Goal: Task Accomplishment & Management: Complete application form

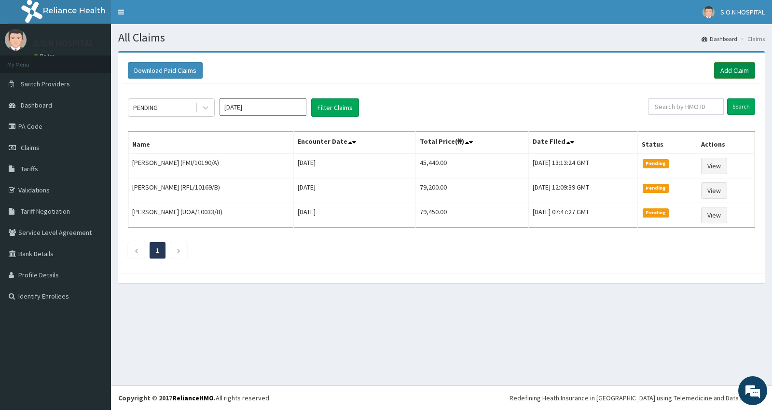
click at [740, 68] on link "Add Claim" at bounding box center [734, 70] width 41 height 16
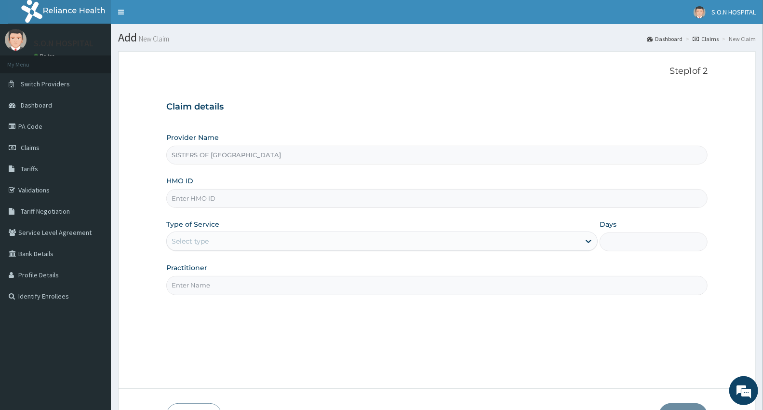
click at [189, 199] on input "HMO ID" at bounding box center [437, 198] width 542 height 19
type input "NPM/10203/D"
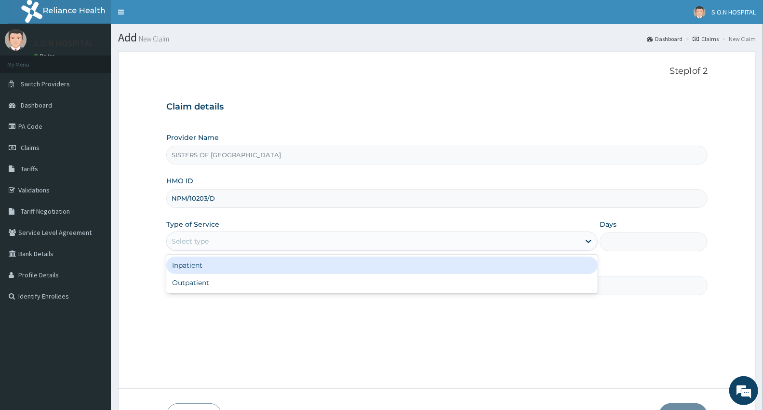
click at [181, 235] on div "Select type" at bounding box center [373, 240] width 413 height 15
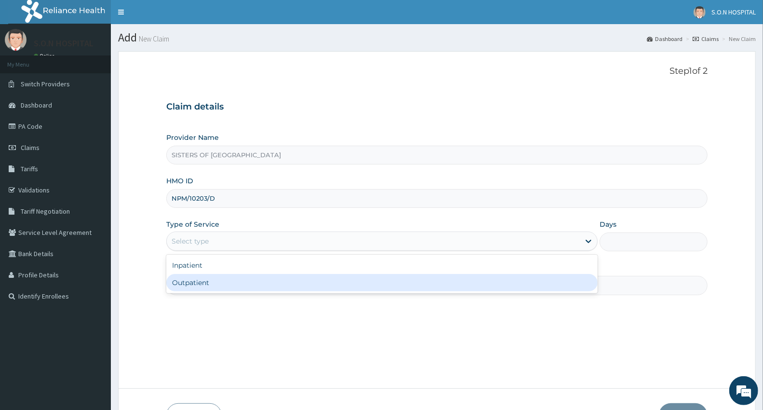
click at [190, 283] on div "Outpatient" at bounding box center [382, 282] width 432 height 17
type input "1"
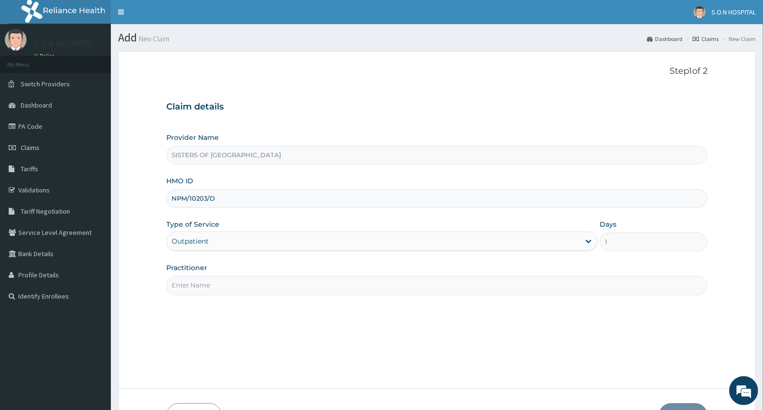
click at [244, 287] on input "Practitioner" at bounding box center [437, 285] width 542 height 19
type input "Dr. Miracle"
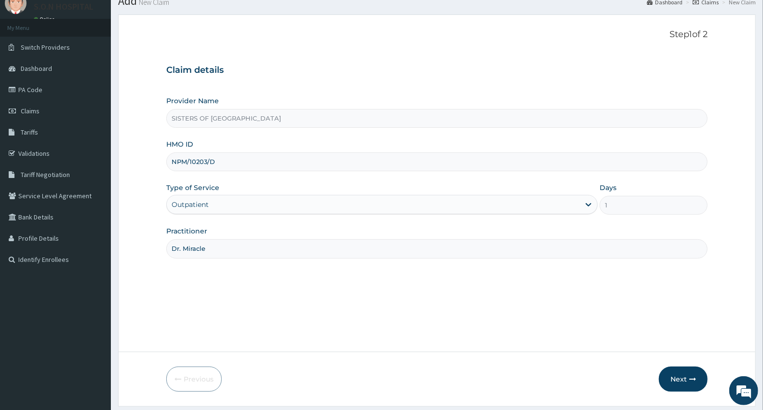
scroll to position [65, 0]
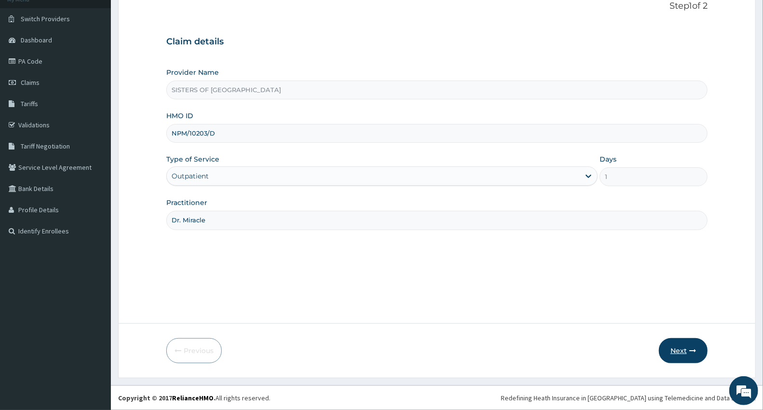
click at [677, 352] on button "Next" at bounding box center [683, 350] width 49 height 25
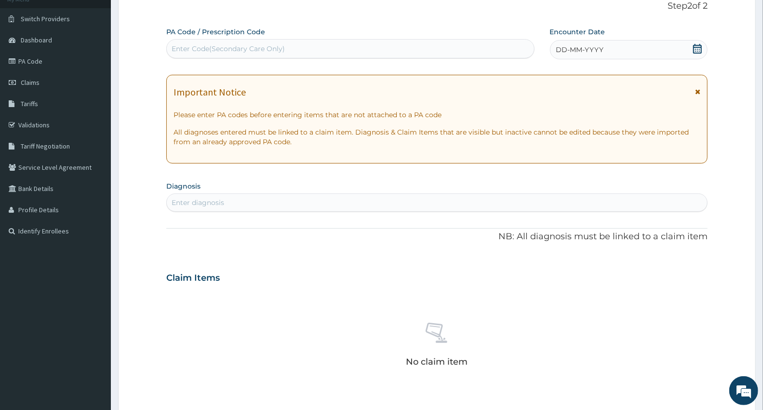
click at [194, 44] on div "Enter Code(Secondary Care Only)" at bounding box center [228, 49] width 113 height 10
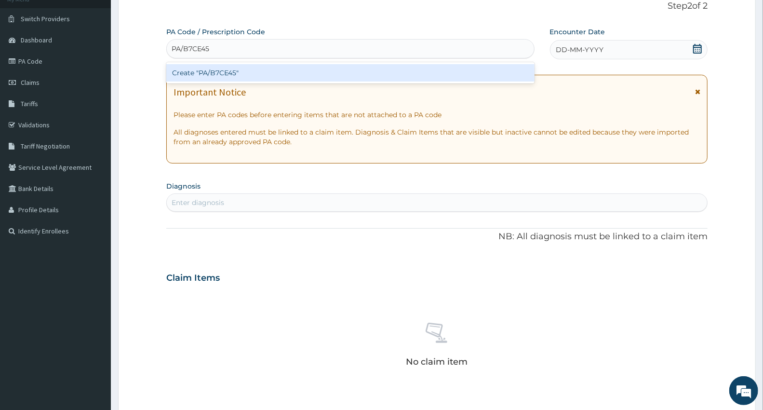
type input "PA/B7CE45"
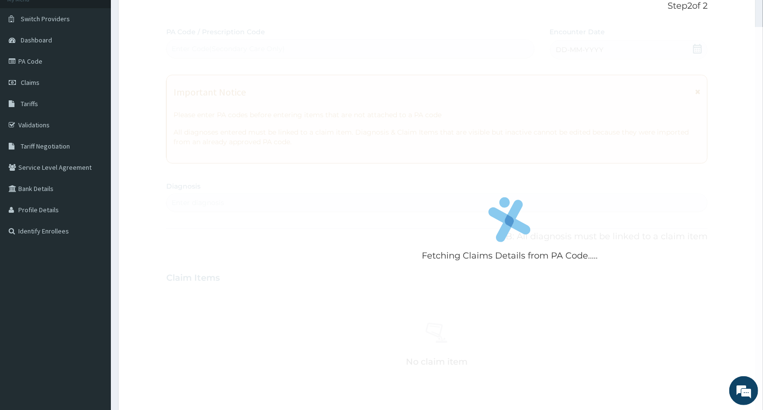
click at [566, 50] on div "Fetching Claims Details from PA Code..... PA Code / Prescription Code Enter Cod…" at bounding box center [437, 276] width 542 height 499
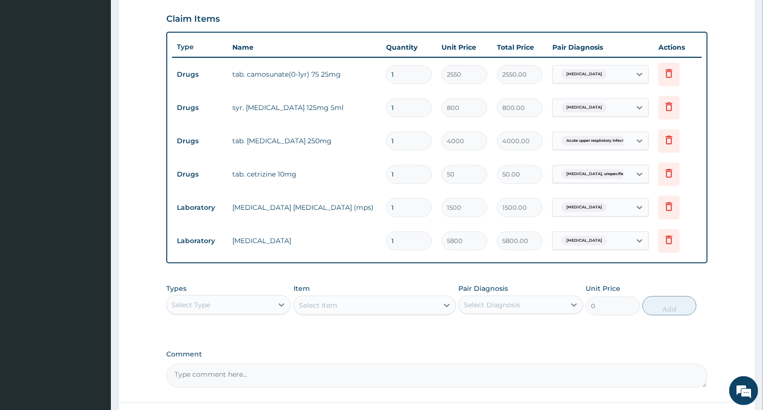
scroll to position [299, 0]
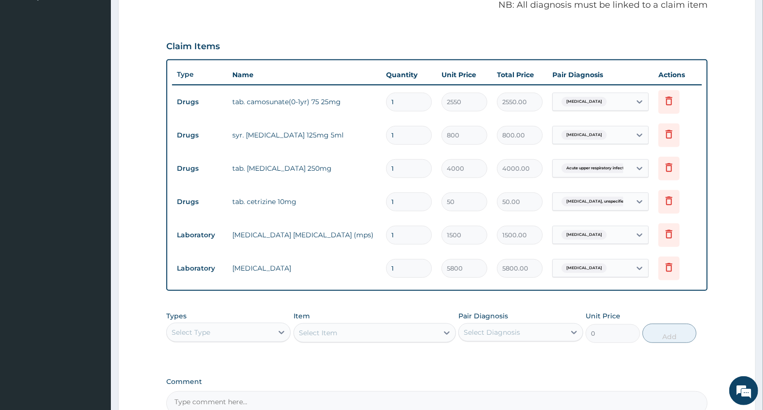
click at [396, 199] on input "1" at bounding box center [409, 201] width 46 height 19
type input "0.00"
type input "5"
type input "250.00"
type input "5"
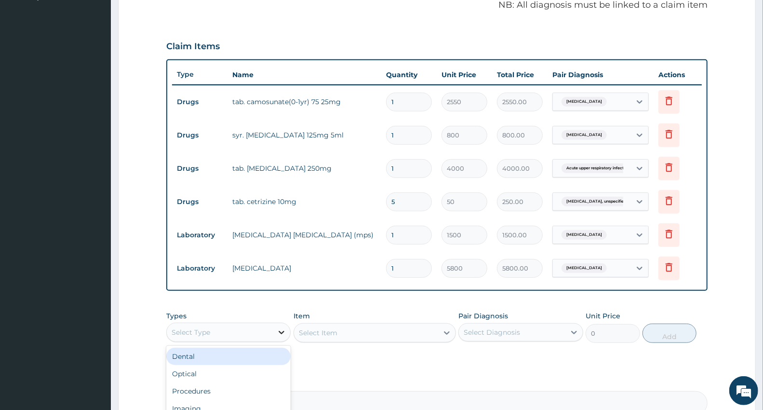
click at [278, 334] on div "Select Type" at bounding box center [228, 332] width 124 height 19
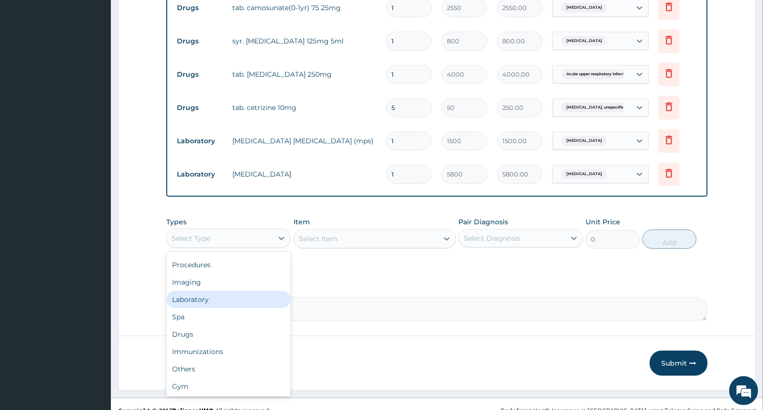
scroll to position [407, 0]
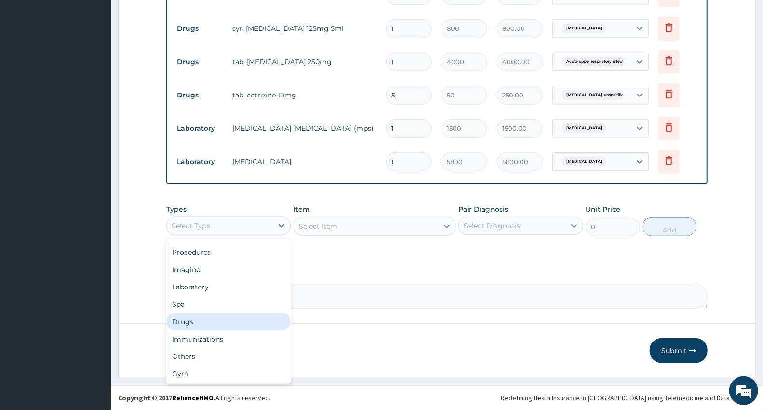
click at [210, 316] on div "Drugs" at bounding box center [228, 321] width 124 height 17
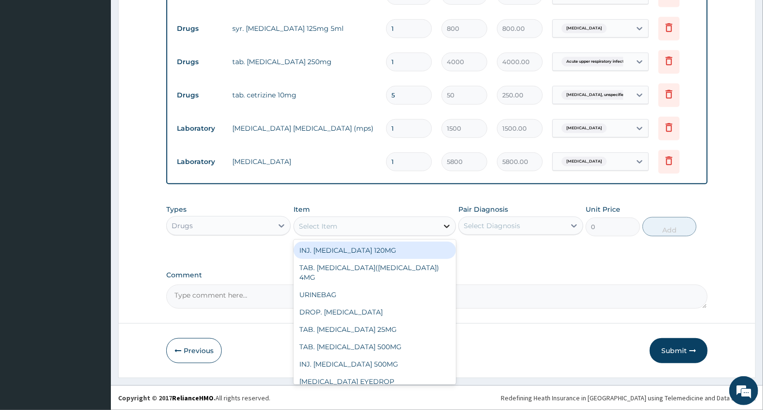
click at [448, 225] on icon at bounding box center [447, 226] width 10 height 10
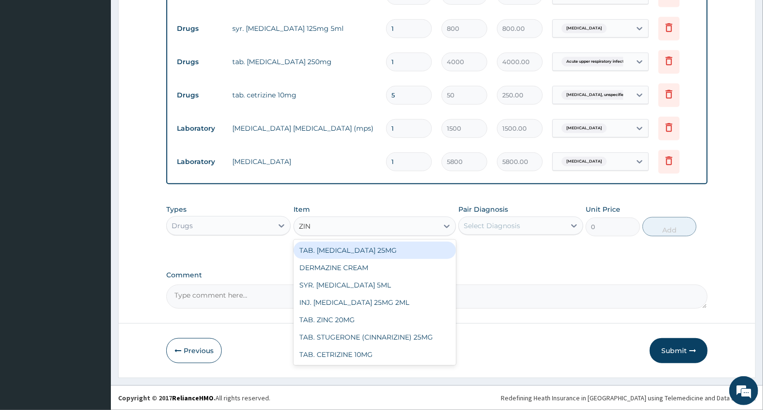
type input "ZINC"
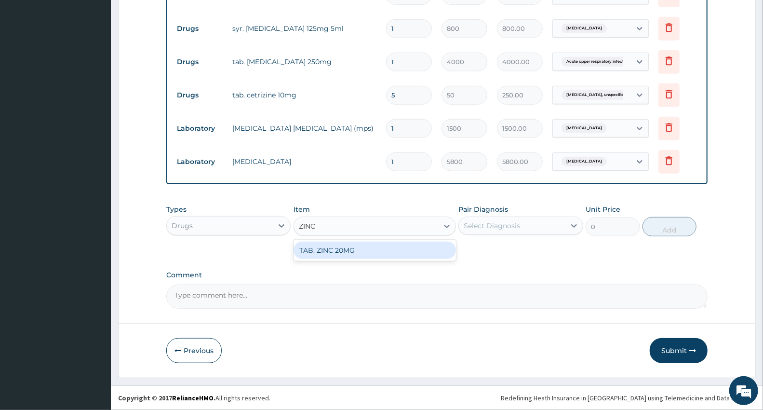
click at [422, 247] on div "TAB. ZINC 20MG" at bounding box center [375, 250] width 163 height 17
type input "50"
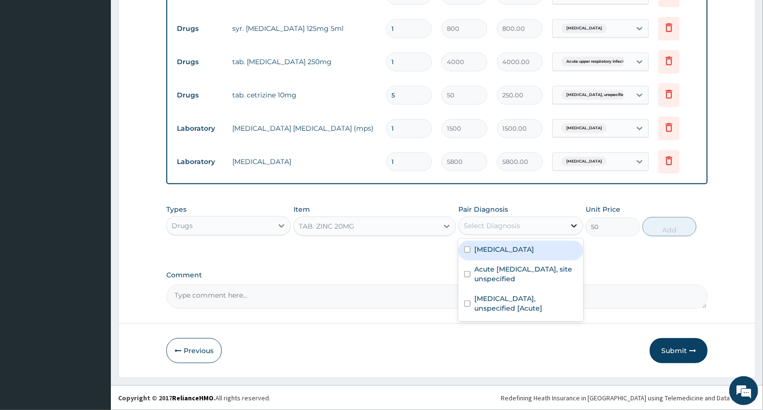
click at [575, 221] on icon at bounding box center [575, 226] width 10 height 10
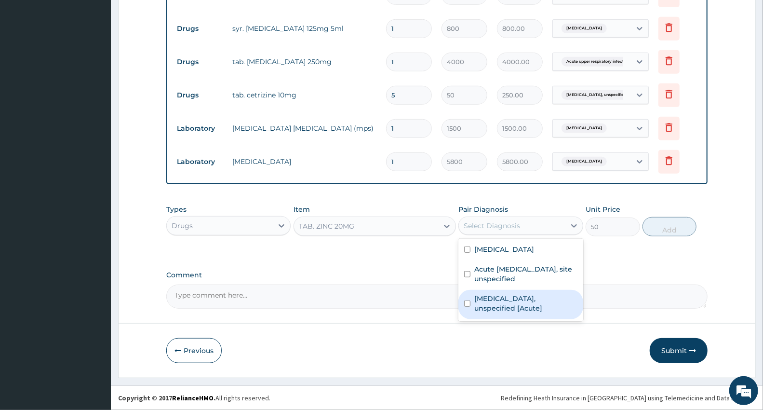
click at [561, 297] on label "Gastritis, unspecified [Acute]" at bounding box center [526, 303] width 103 height 19
checkbox input "true"
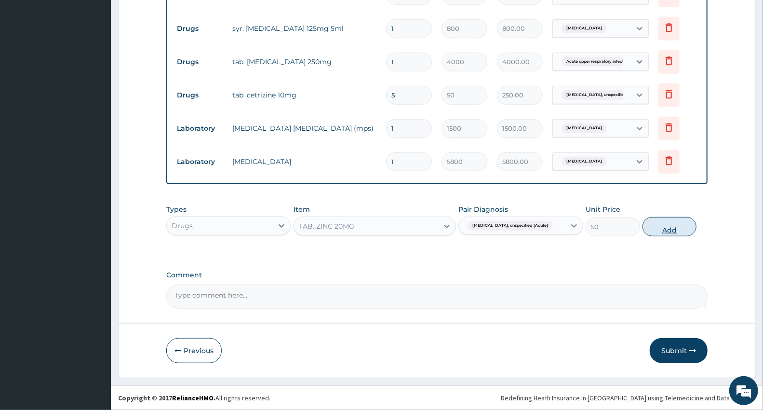
click at [668, 225] on button "Add" at bounding box center [670, 226] width 54 height 19
type input "0"
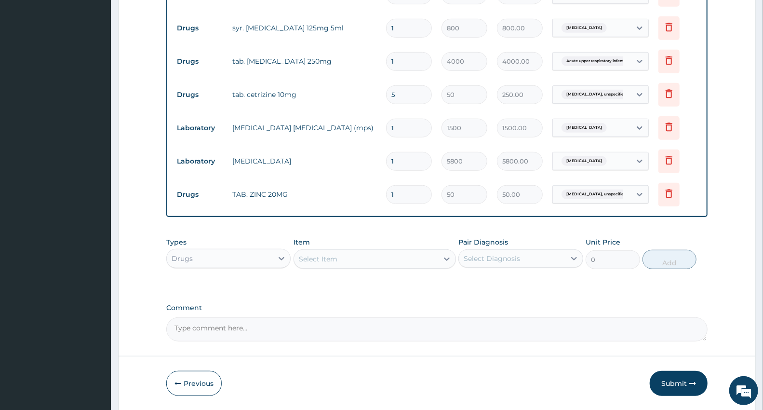
type input "0.00"
type input "5"
type input "250.00"
type input "5"
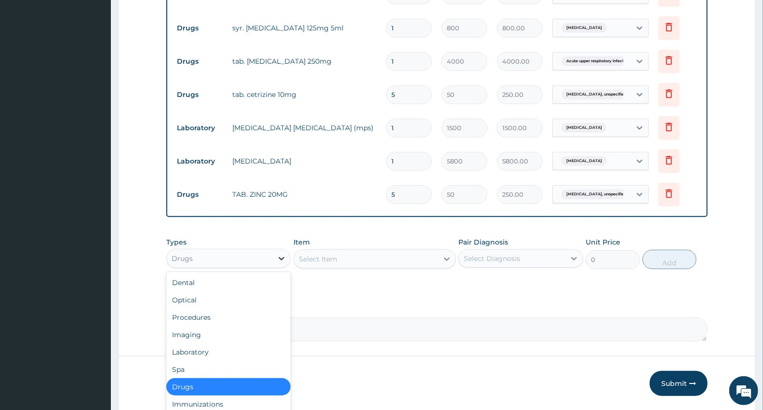
click at [281, 259] on icon at bounding box center [282, 259] width 10 height 10
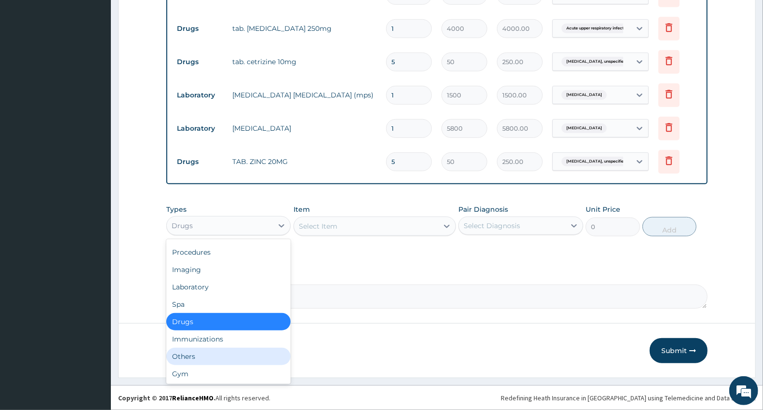
scroll to position [0, 0]
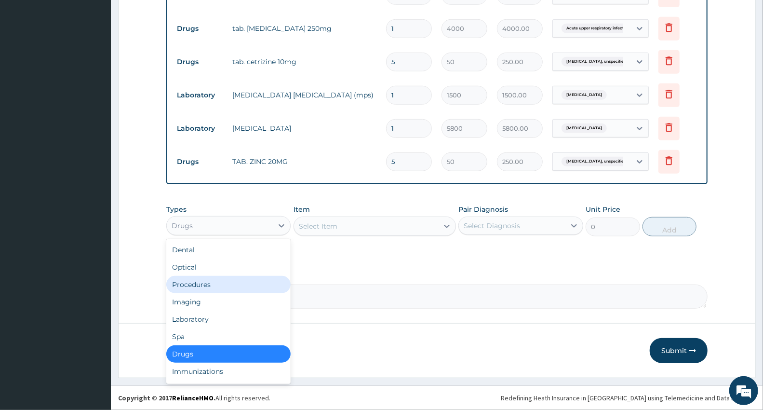
click at [245, 282] on div "Procedures" at bounding box center [228, 284] width 124 height 17
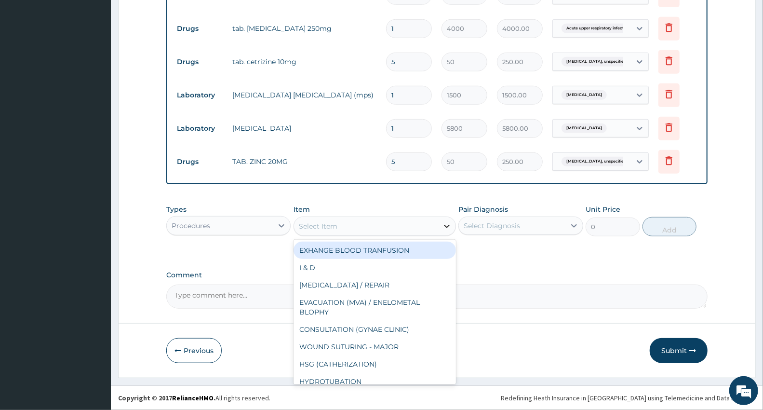
click at [454, 227] on div at bounding box center [446, 225] width 17 height 17
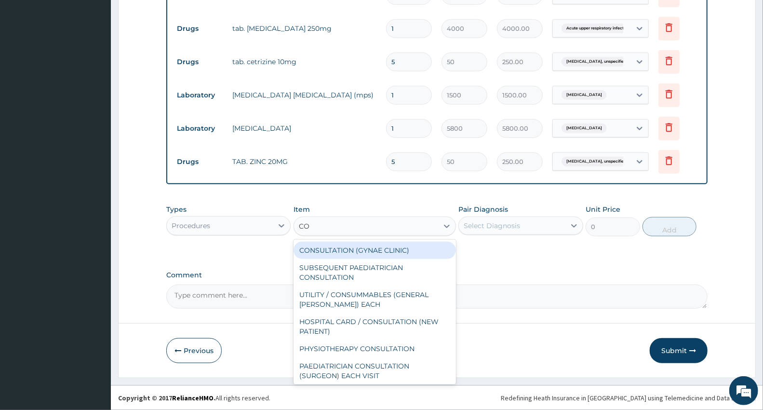
type input "CON"
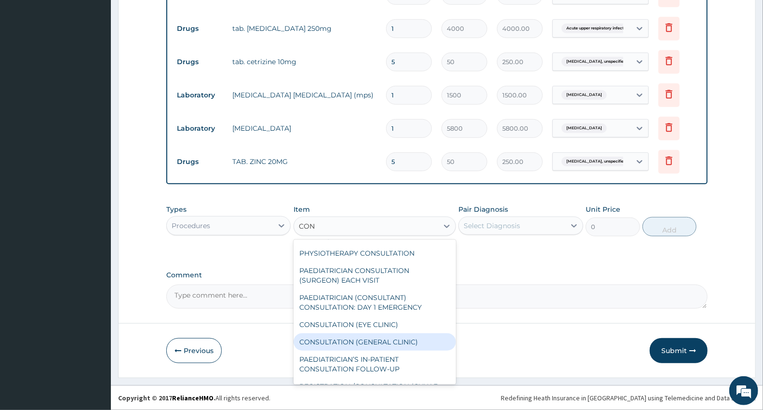
scroll to position [107, 0]
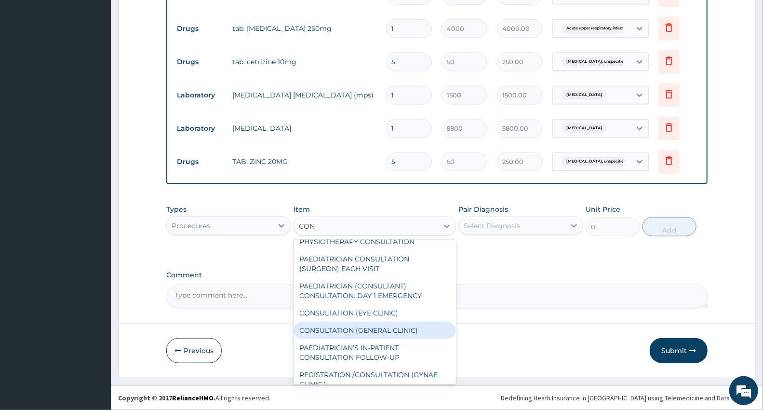
click at [382, 325] on div "CONSULTATION (GENERAL CLINIC)" at bounding box center [375, 330] width 163 height 17
type input "4200"
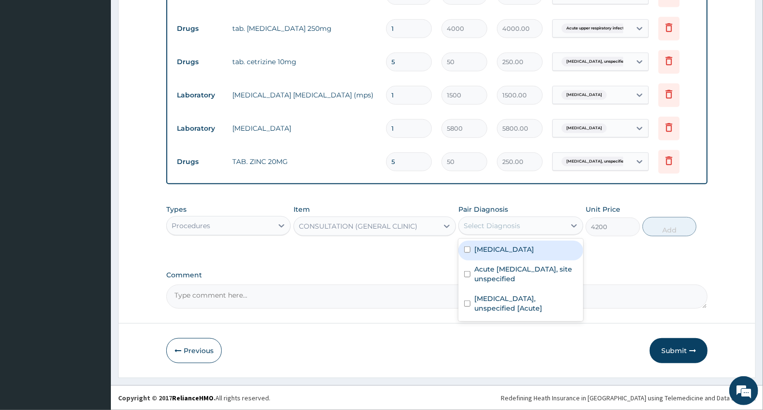
drag, startPoint x: 571, startPoint y: 225, endPoint x: 575, endPoint y: 240, distance: 15.9
click at [572, 228] on icon at bounding box center [575, 226] width 10 height 10
click at [558, 246] on div "Malaria, unspecified" at bounding box center [521, 251] width 124 height 20
checkbox input "true"
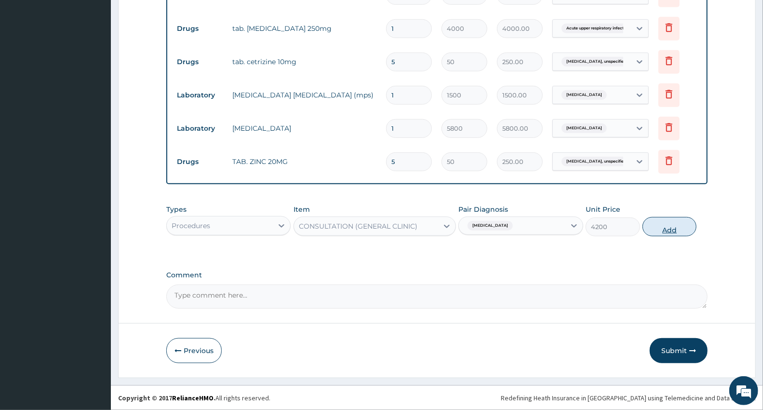
click at [679, 229] on button "Add" at bounding box center [670, 226] width 54 height 19
type input "0"
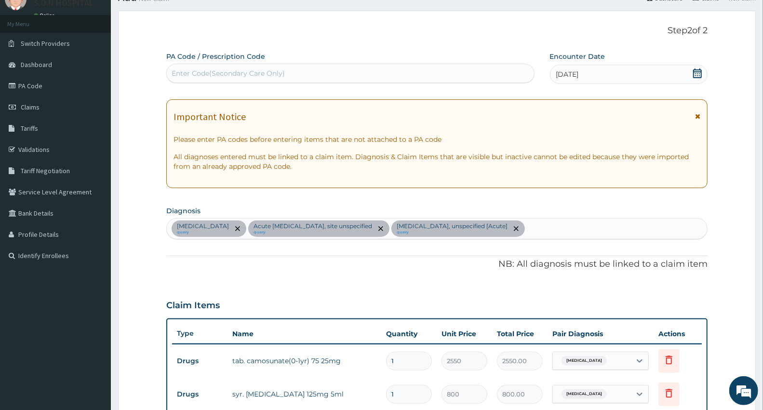
scroll to position [11, 0]
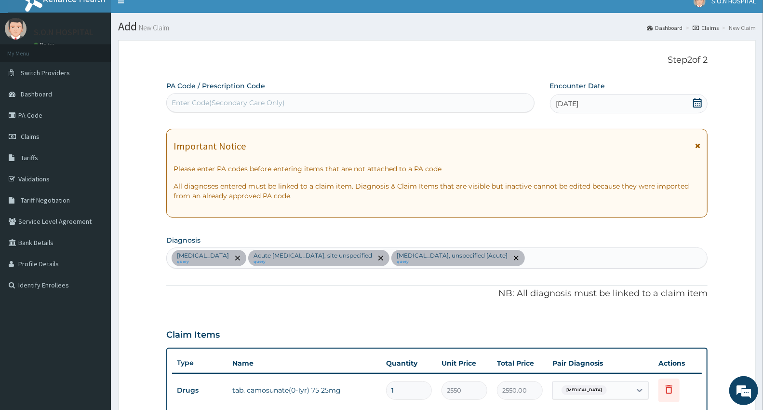
click at [567, 104] on span "09-10-2025" at bounding box center [567, 104] width 23 height 10
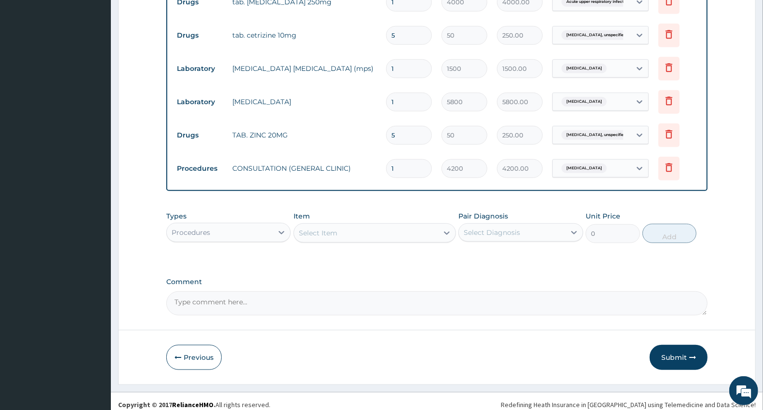
scroll to position [474, 0]
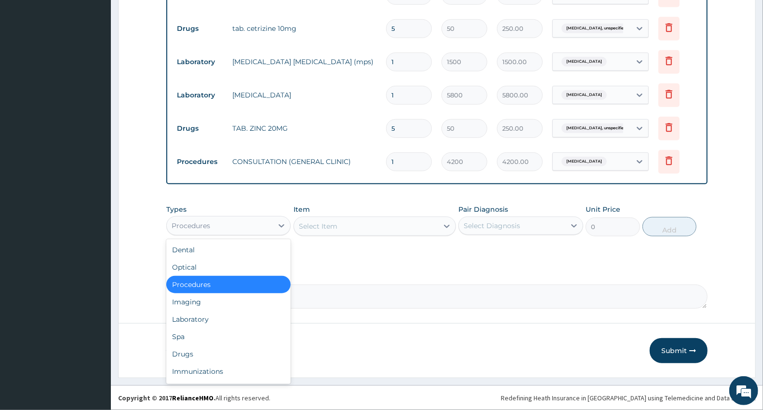
click at [254, 225] on div "Procedures" at bounding box center [220, 225] width 106 height 15
click at [238, 352] on div "Drugs" at bounding box center [228, 353] width 124 height 17
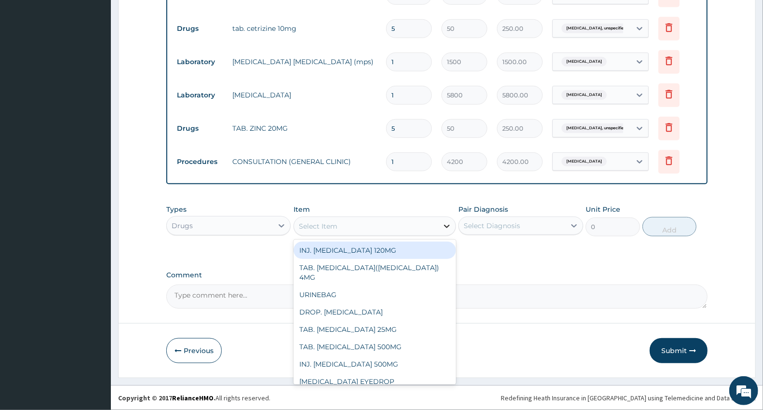
click at [442, 225] on icon at bounding box center [447, 226] width 10 height 10
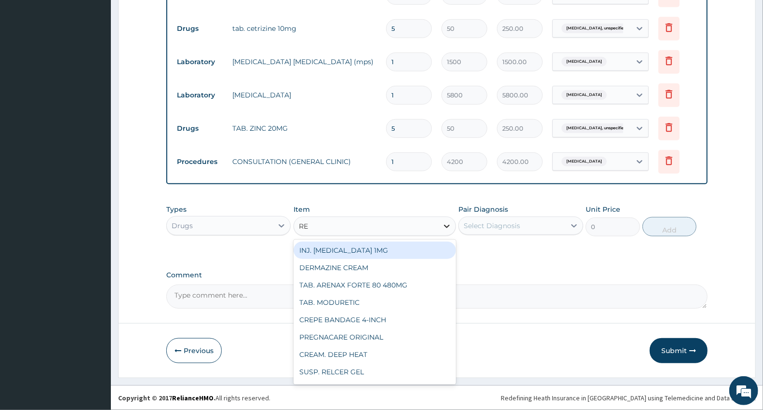
type input "REC"
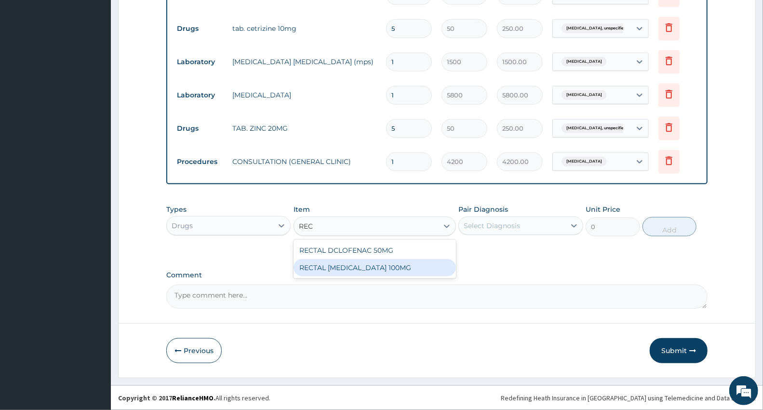
click at [386, 266] on div "RECTAL DICLOFENAC 100MG" at bounding box center [375, 267] width 163 height 17
type input "2000"
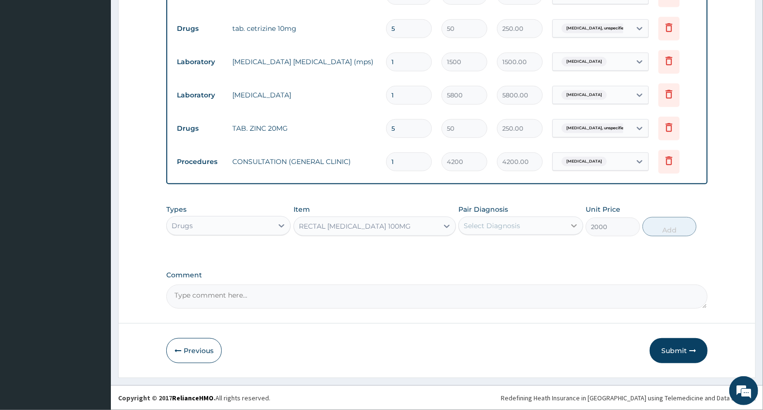
click at [574, 227] on icon at bounding box center [575, 226] width 10 height 10
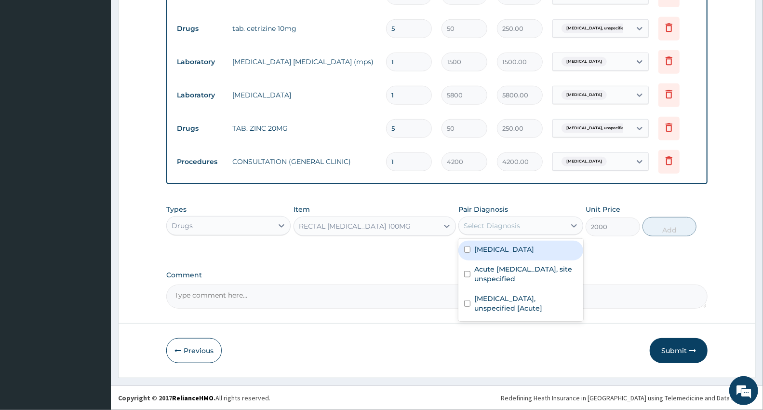
click at [563, 252] on div "Malaria, unspecified" at bounding box center [521, 251] width 124 height 20
checkbox input "true"
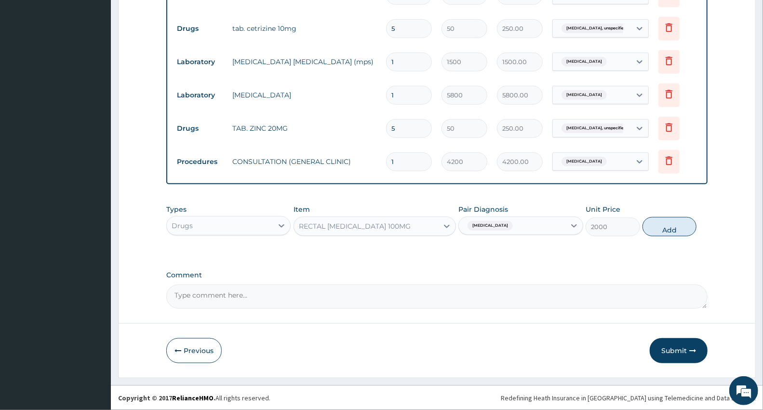
click at [675, 232] on button "Add" at bounding box center [670, 226] width 54 height 19
type input "0"
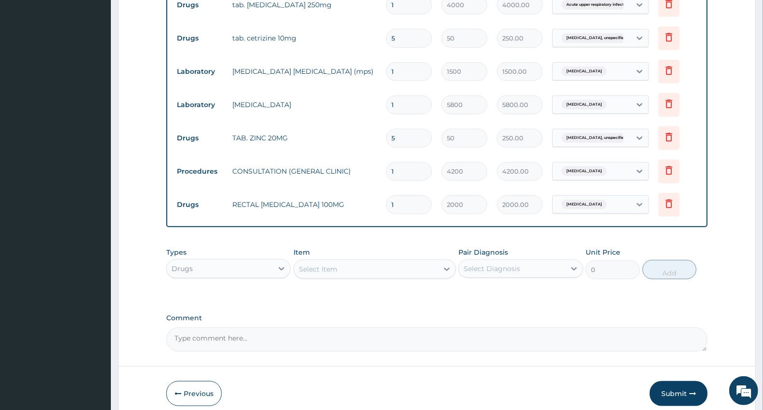
scroll to position [507, 0]
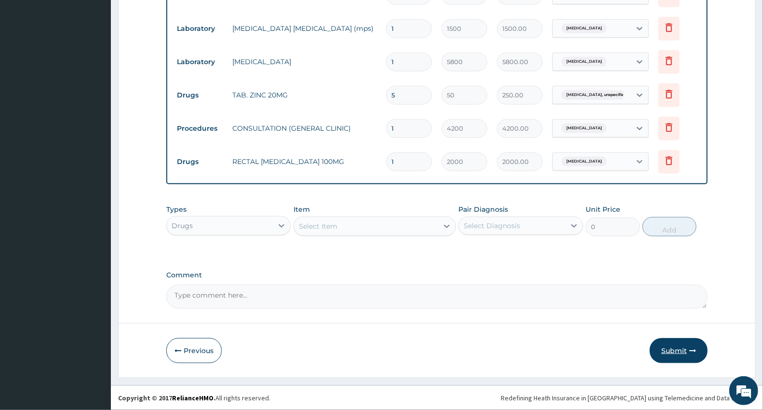
click at [674, 353] on button "Submit" at bounding box center [679, 350] width 58 height 25
